Goal: Transaction & Acquisition: Purchase product/service

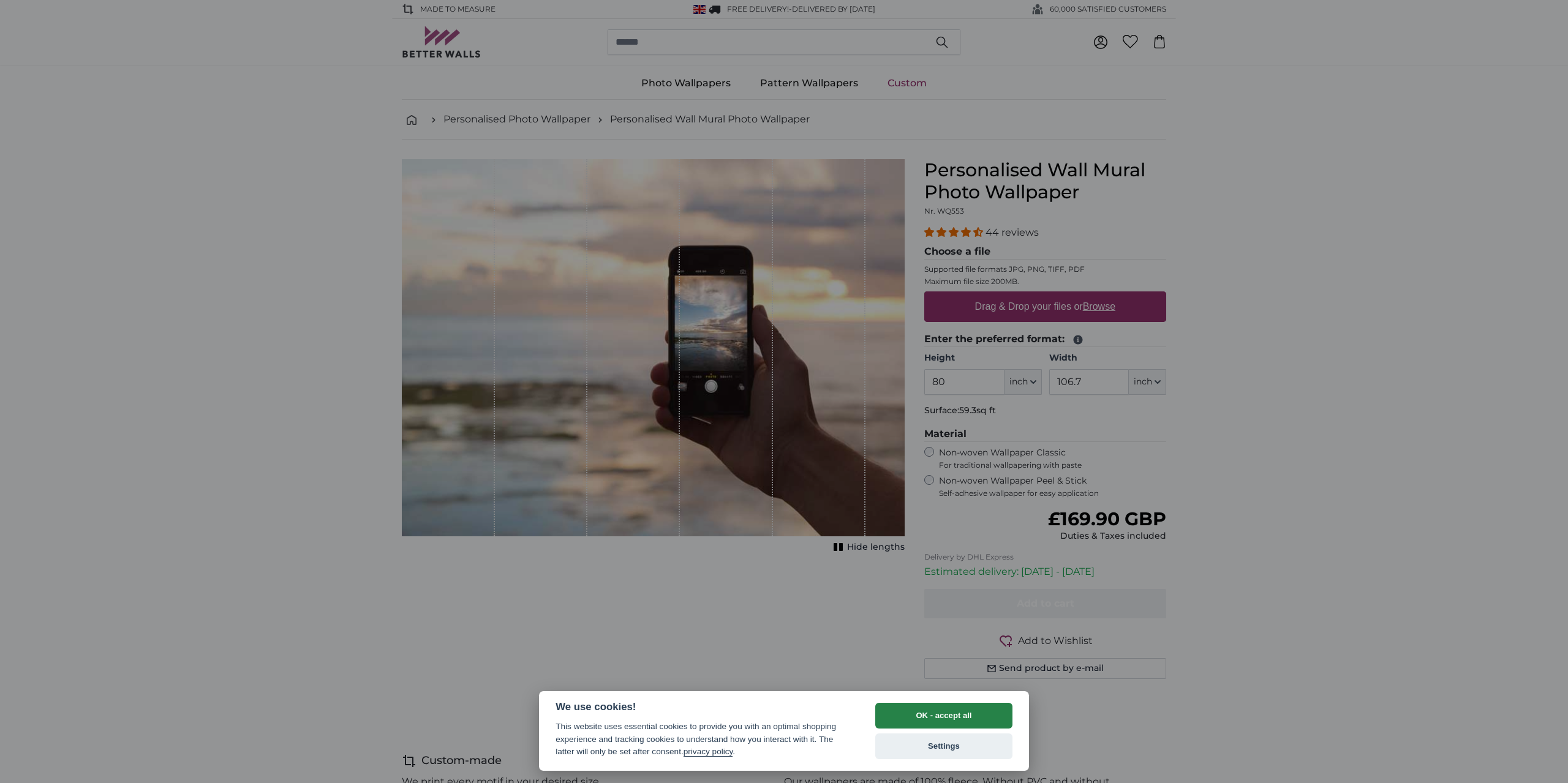
click at [942, 708] on button "OK - accept all" at bounding box center [944, 715] width 137 height 26
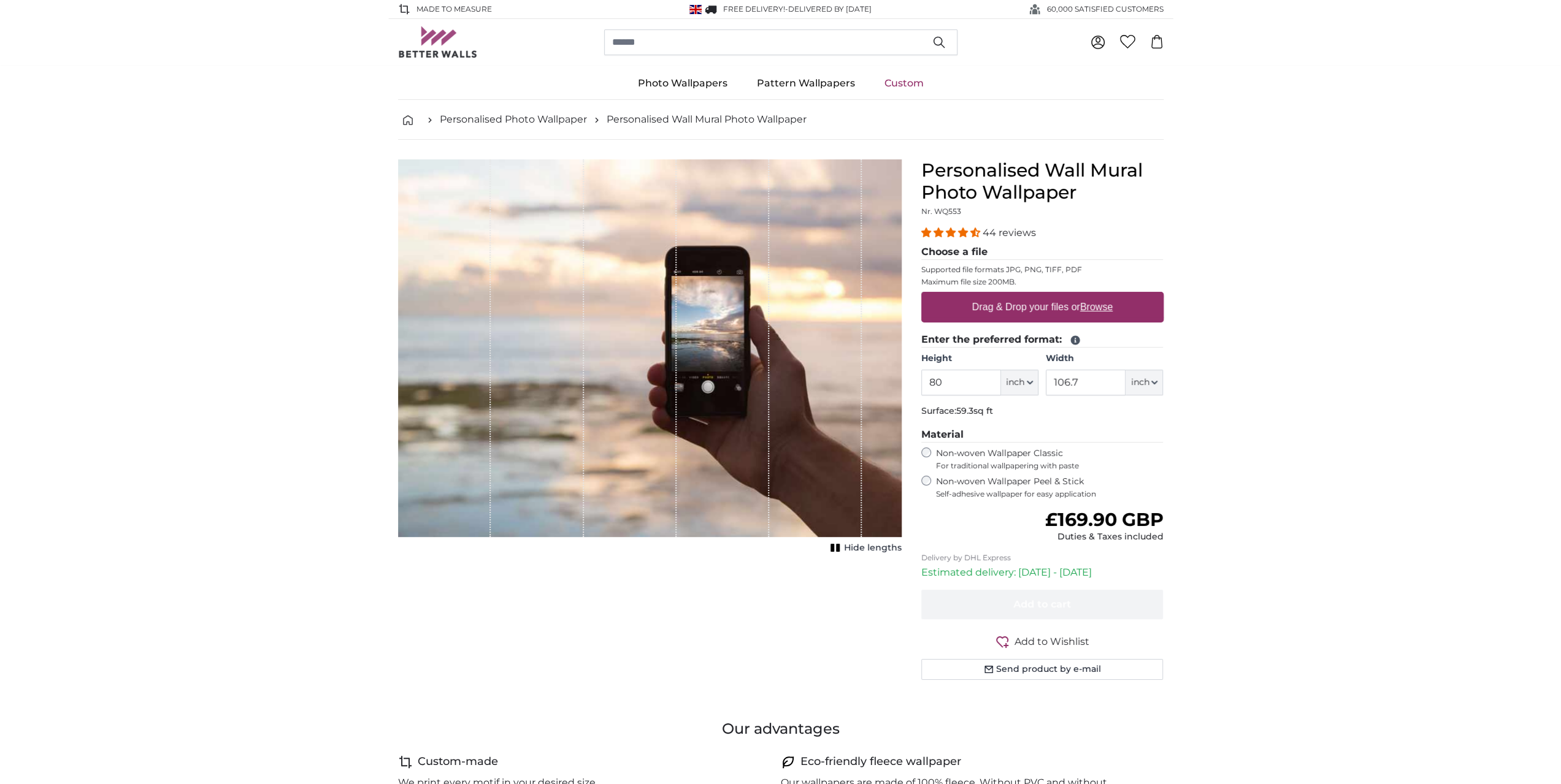
click at [907, 85] on link "Custom" at bounding box center [903, 83] width 69 height 32
click at [998, 308] on label "Drag & Drop your files or Browse" at bounding box center [1041, 307] width 150 height 24
click at [998, 296] on input "Drag & Drop your files or Browse" at bounding box center [1043, 293] width 242 height 3
